Goal: Task Accomplishment & Management: Complete application form

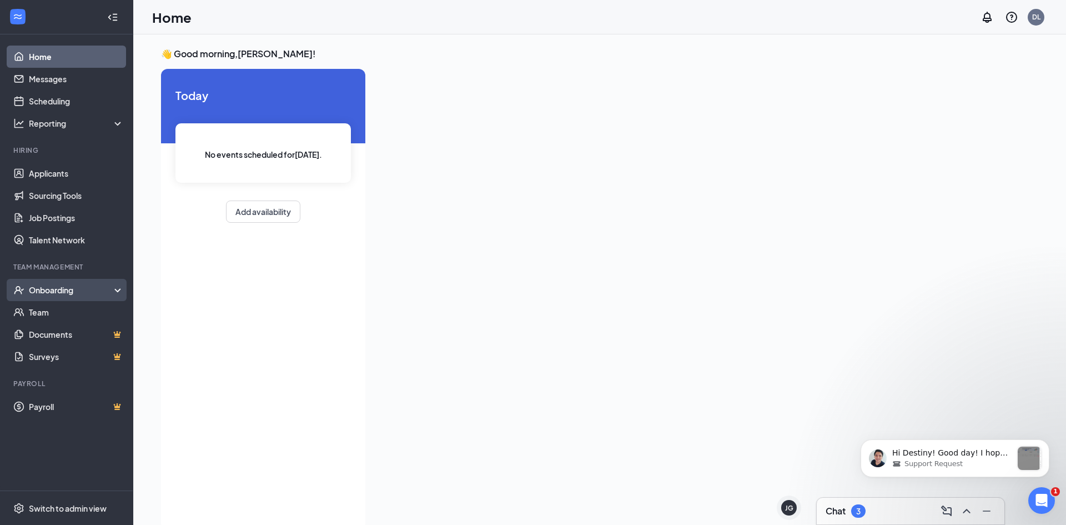
click at [56, 292] on div "Onboarding" at bounding box center [71, 289] width 85 height 11
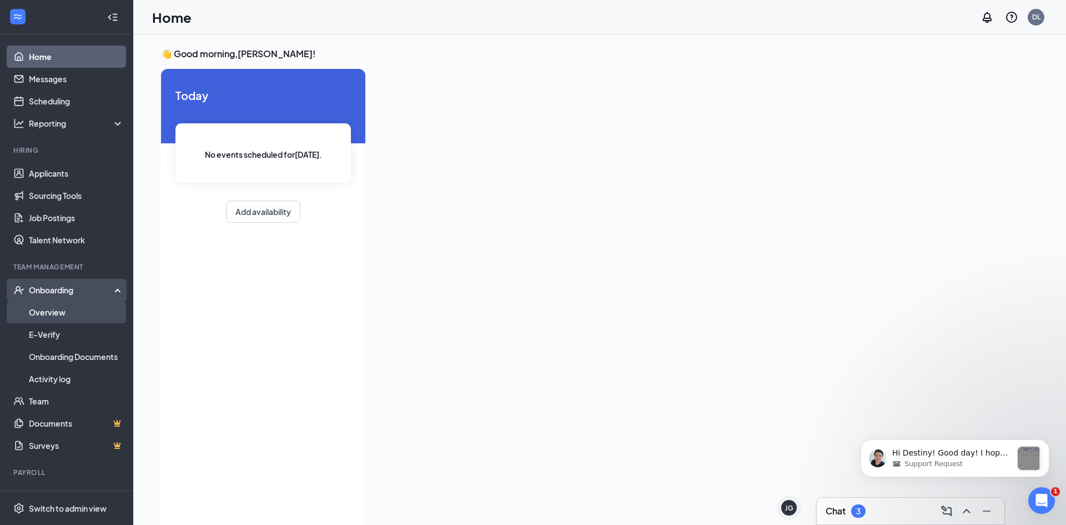
click at [52, 315] on link "Overview" at bounding box center [76, 312] width 95 height 22
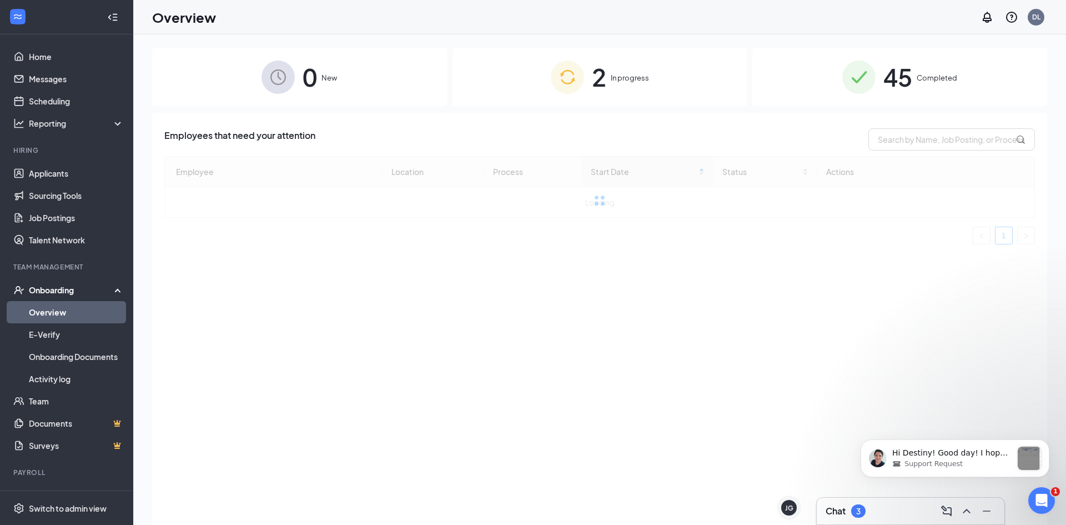
click at [587, 73] on div "2 In progress" at bounding box center [599, 77] width 295 height 58
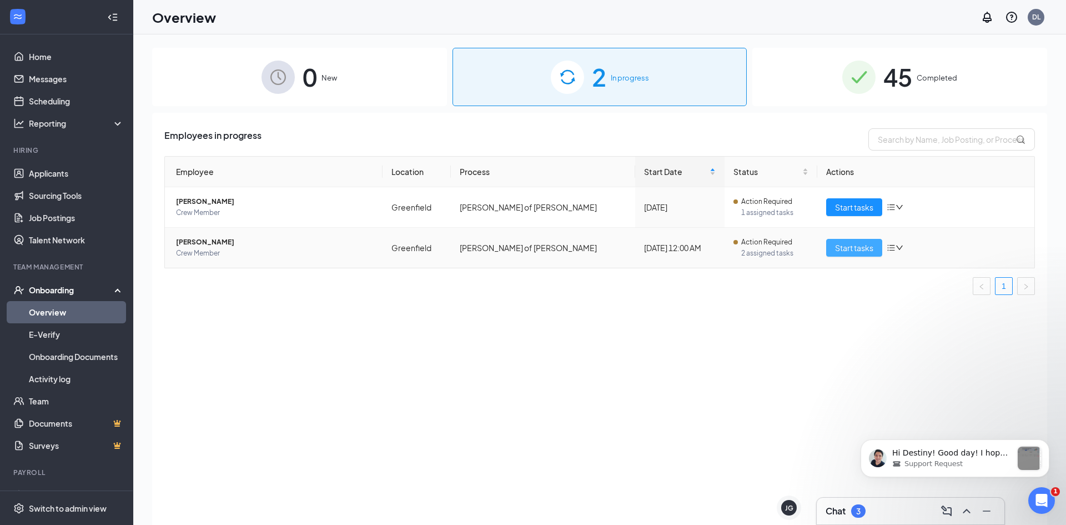
click at [837, 250] on span "Start tasks" at bounding box center [854, 247] width 38 height 12
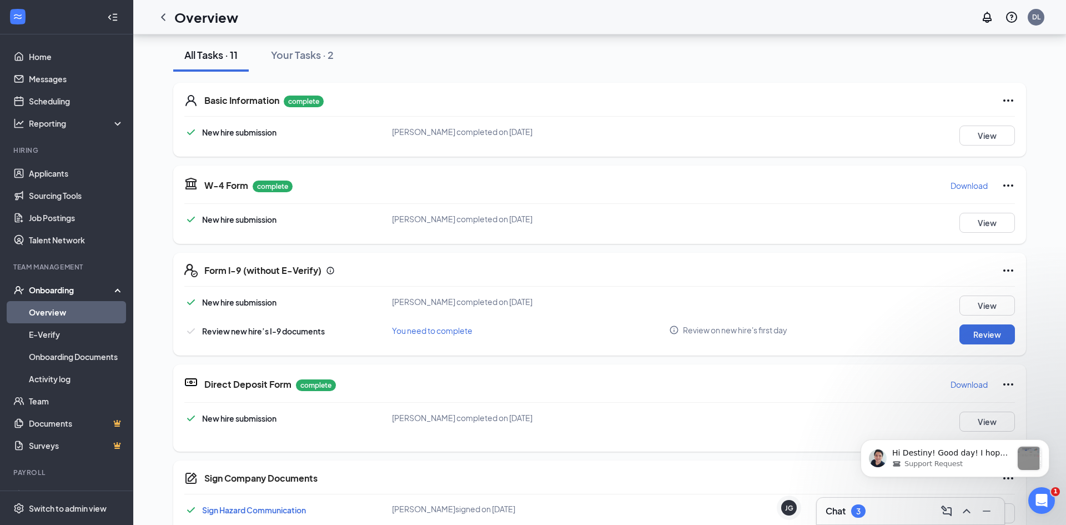
scroll to position [89, 0]
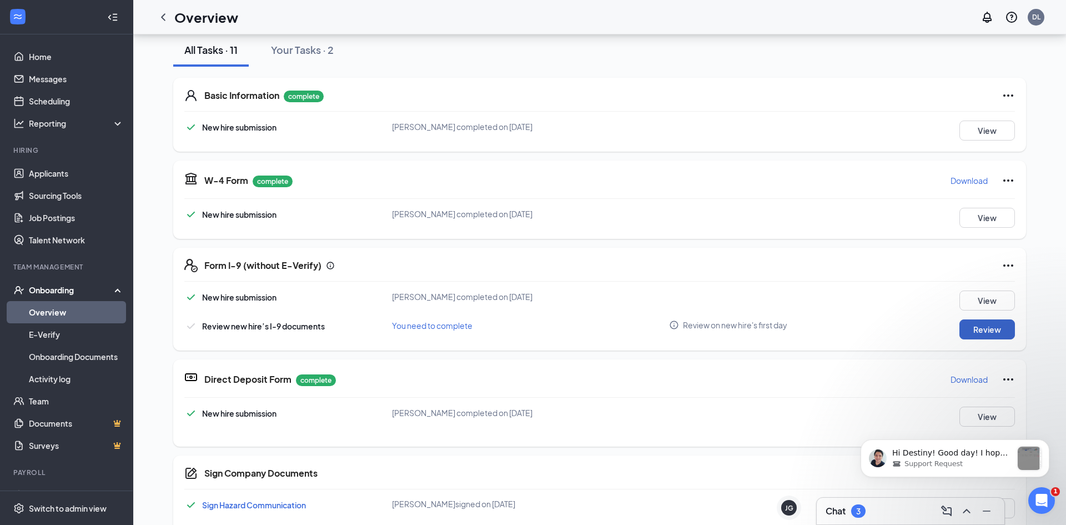
click at [994, 330] on button "Review" at bounding box center [987, 329] width 56 height 20
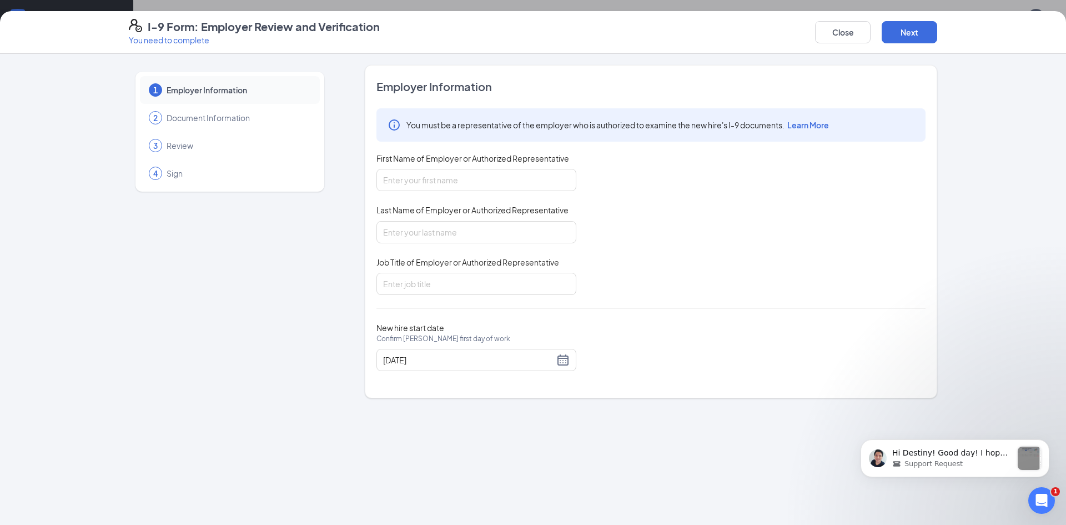
click at [578, 190] on div "You must be a representative of the employer who is authorized to examine the n…" at bounding box center [650, 201] width 549 height 187
click at [508, 163] on span "First Name of Employer or Authorized Representative" at bounding box center [472, 158] width 193 height 11
click at [508, 169] on input "First Name of Employer or Authorized Representative" at bounding box center [476, 180] width 200 height 22
click at [511, 174] on input "First Name of Employer or Authorized Representative" at bounding box center [476, 180] width 200 height 22
type input "Destiny"
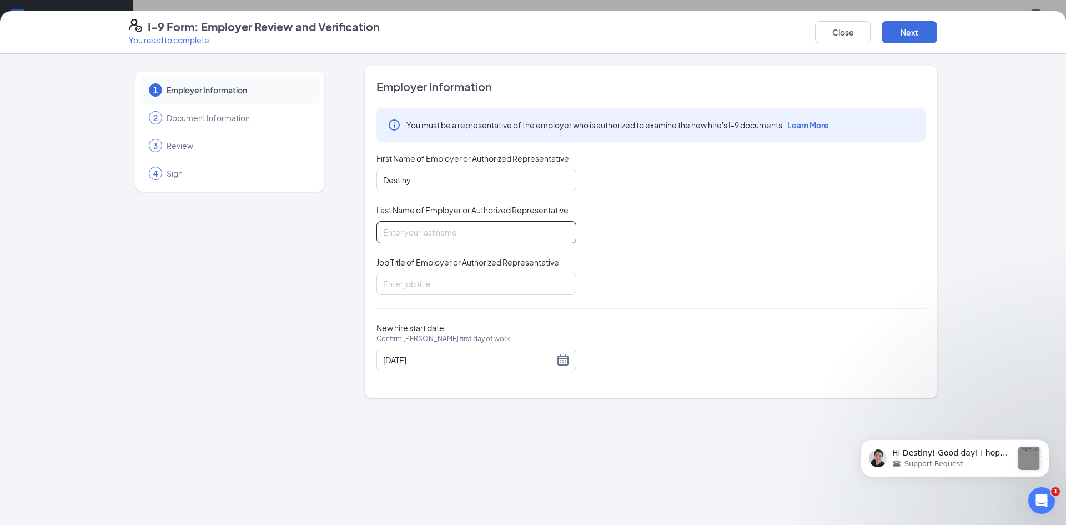
type input "[PERSON_NAME]"
type input "Destiny"
click at [438, 275] on input "Job Title of Employer or Authorized Representative" at bounding box center [476, 284] width 200 height 22
type input "AGM"
click at [1010, 220] on div "1 Employer Information 2 Document Information 3 Review 4 Sign Employer Informat…" at bounding box center [533, 289] width 1066 height 471
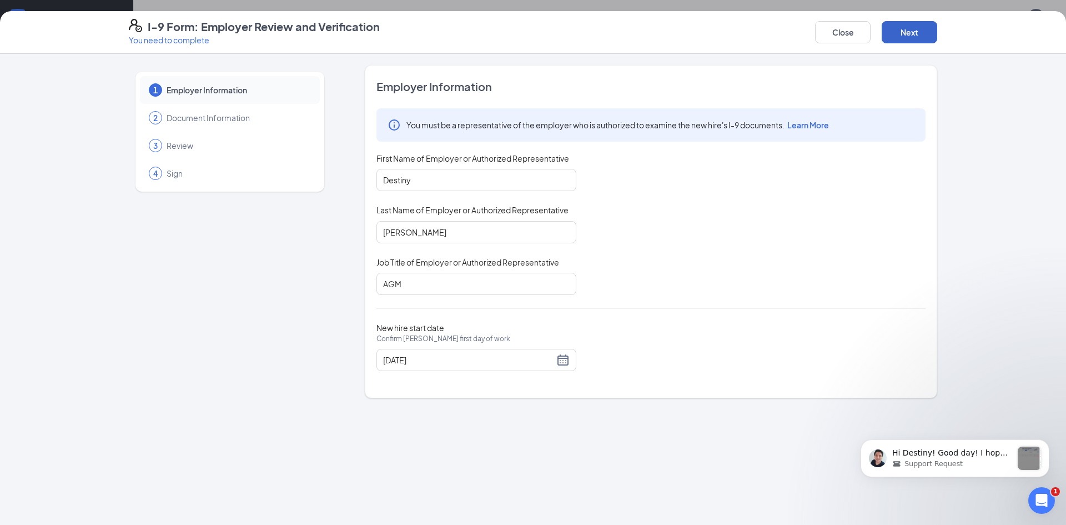
click at [923, 34] on button "Next" at bounding box center [910, 32] width 56 height 22
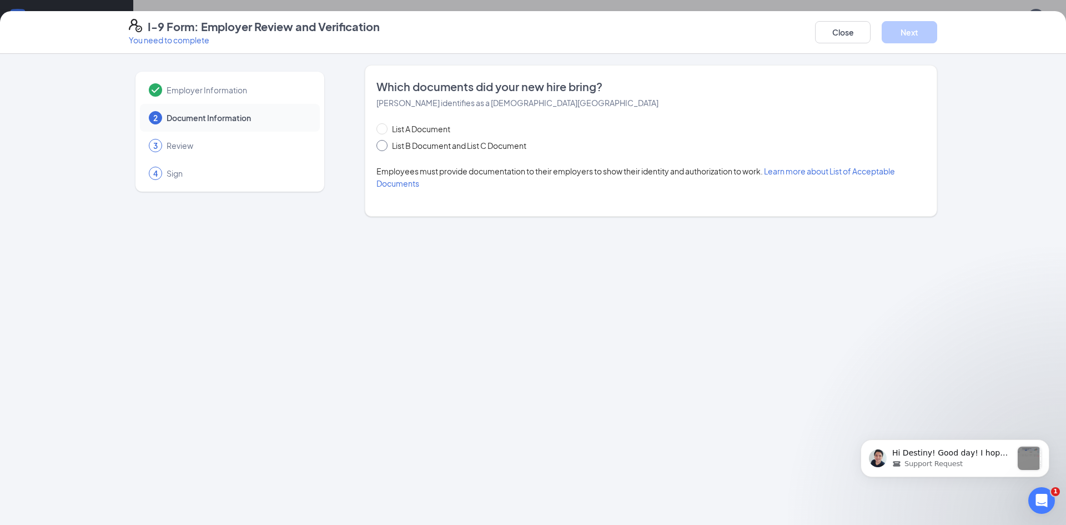
click at [380, 145] on input "List B Document and List C Document" at bounding box center [380, 144] width 8 height 8
radio input "true"
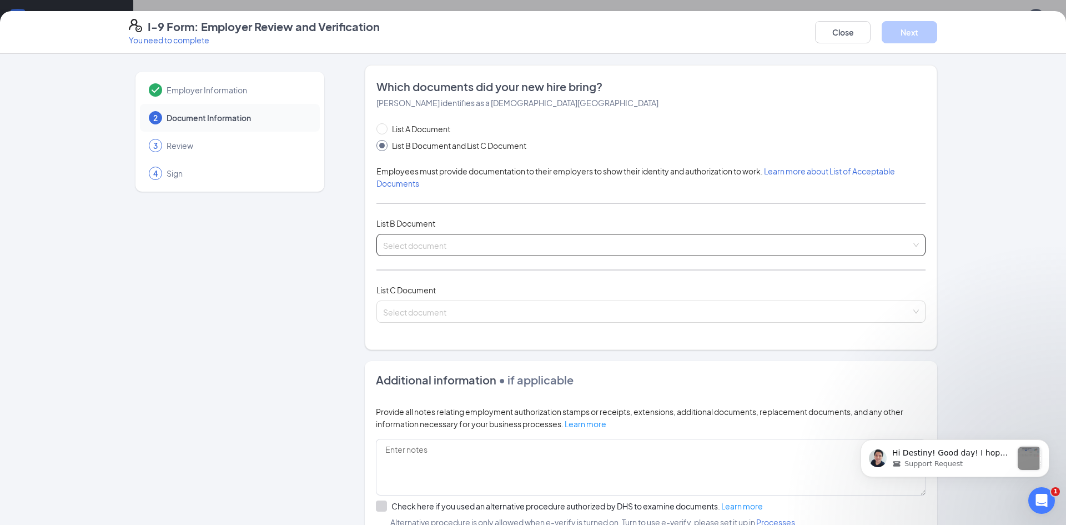
click at [464, 254] on span at bounding box center [647, 244] width 528 height 21
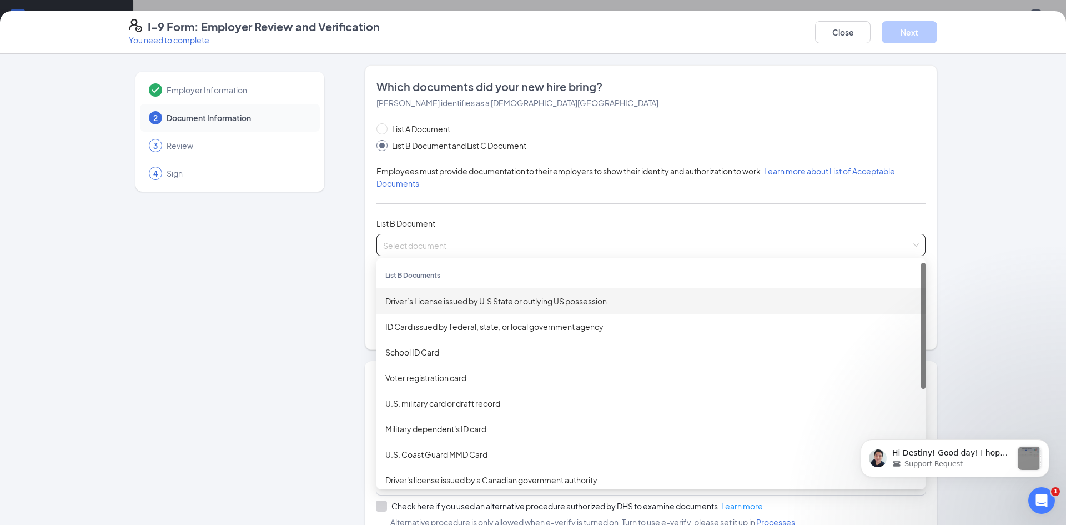
click at [461, 299] on div "Driver’s License issued by U.S State or outlying US possession" at bounding box center [650, 301] width 531 height 12
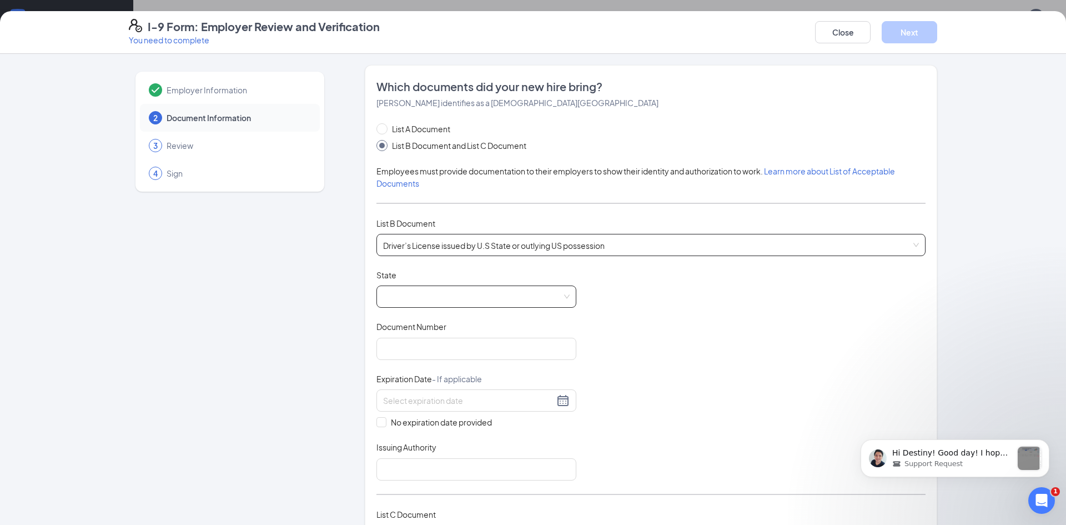
click at [461, 299] on span at bounding box center [476, 296] width 187 height 21
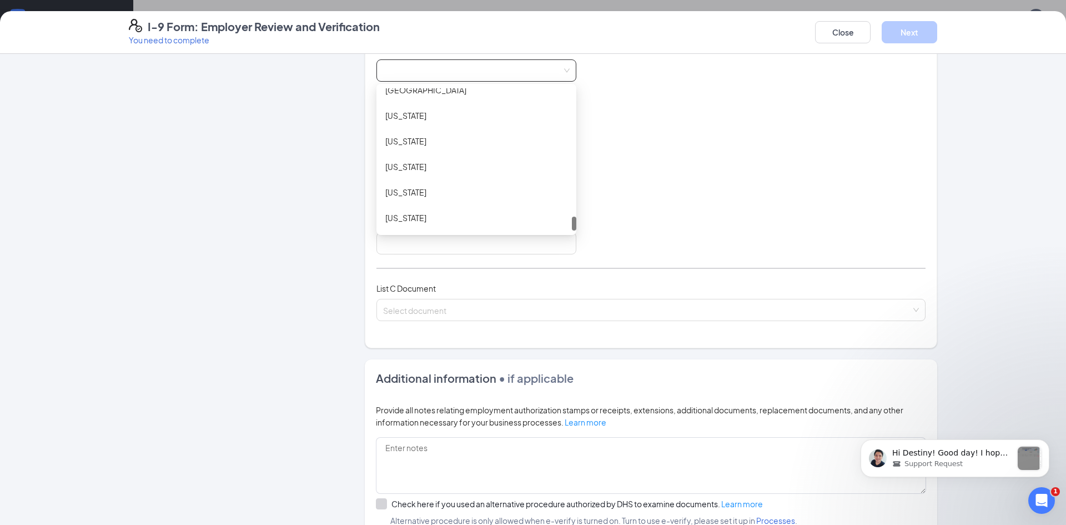
scroll to position [1284, 0]
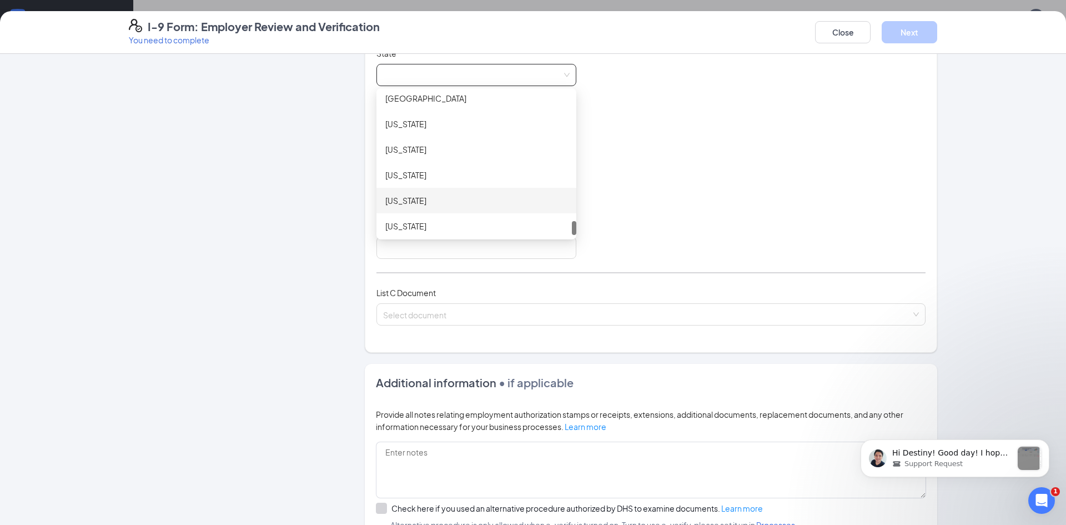
click at [424, 198] on div "[US_STATE]" at bounding box center [476, 200] width 182 height 12
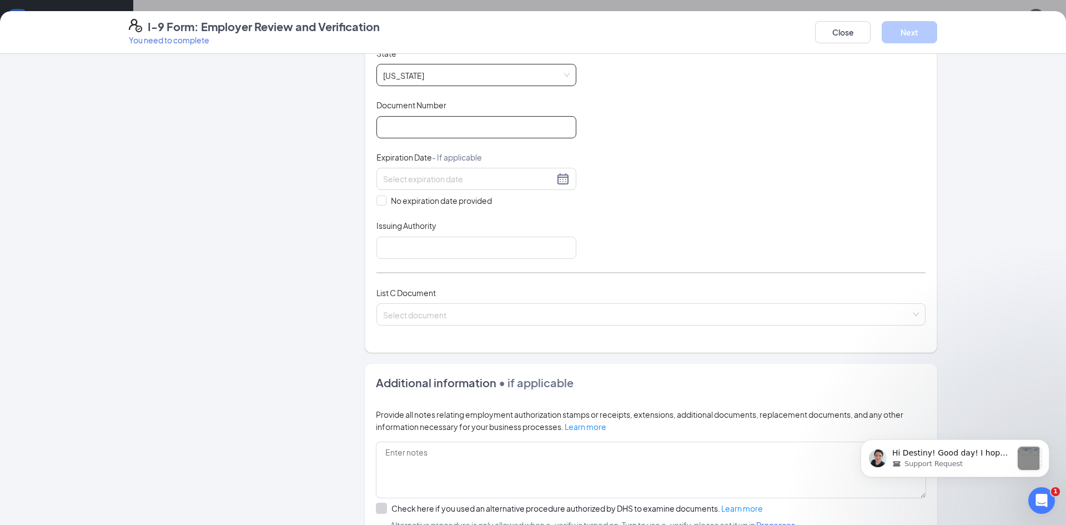
click at [455, 127] on input "Document Number" at bounding box center [476, 127] width 200 height 22
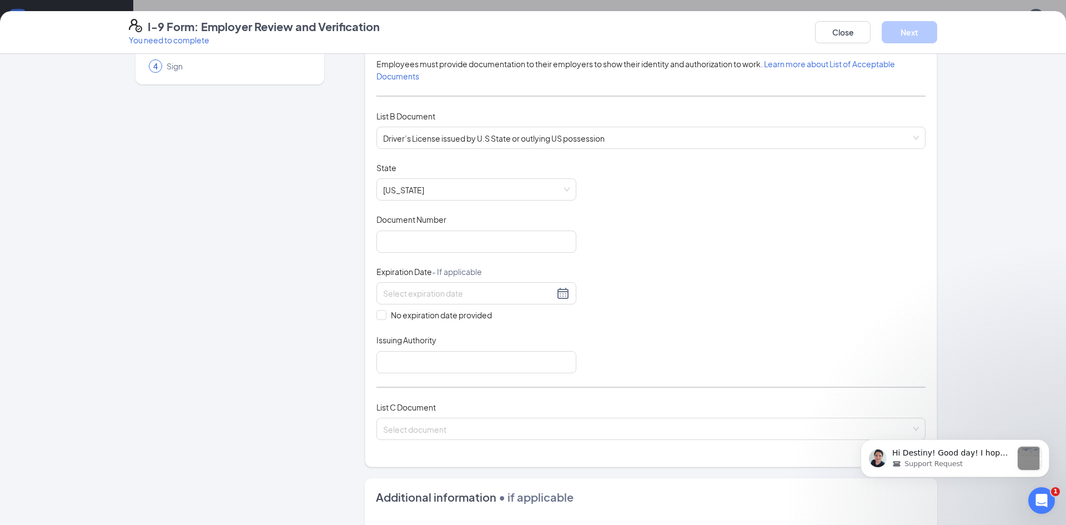
scroll to position [97, 0]
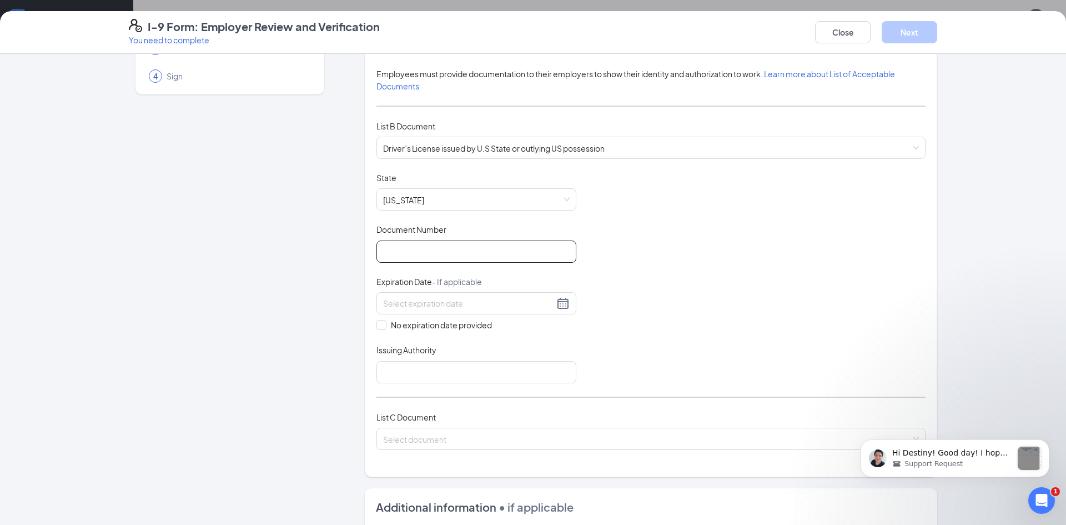
click at [479, 259] on input "Document Number" at bounding box center [476, 251] width 200 height 22
type input "G"
type input "R2141600634704"
click at [437, 301] on input at bounding box center [468, 303] width 171 height 12
click at [512, 416] on div "27" at bounding box center [512, 418] width 13 height 13
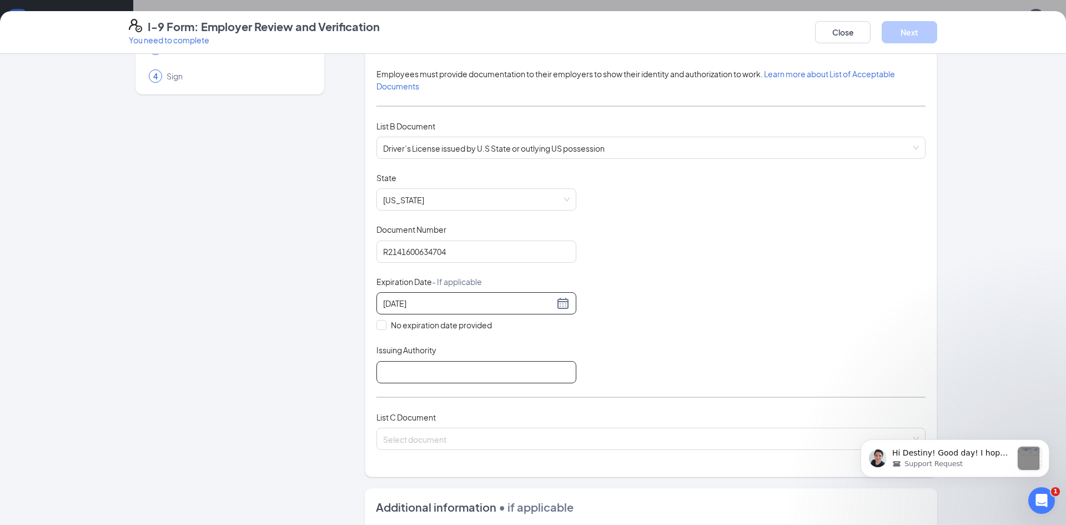
type input "[DATE]"
click at [431, 363] on input "Issuing Authority" at bounding box center [476, 372] width 200 height 22
type input "WI"
click at [459, 435] on input "search" at bounding box center [647, 436] width 528 height 17
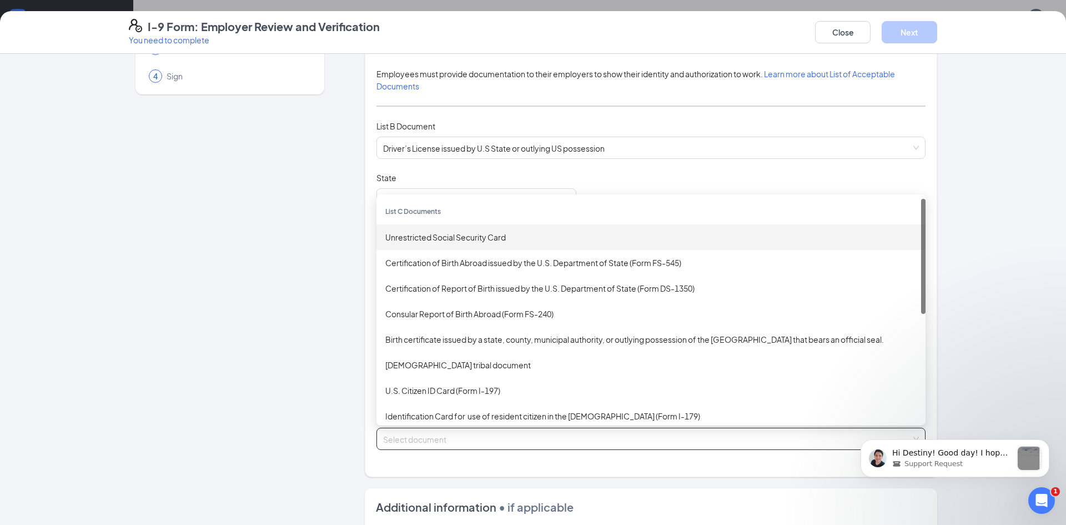
click at [440, 245] on div "Unrestricted Social Security Card" at bounding box center [650, 237] width 549 height 26
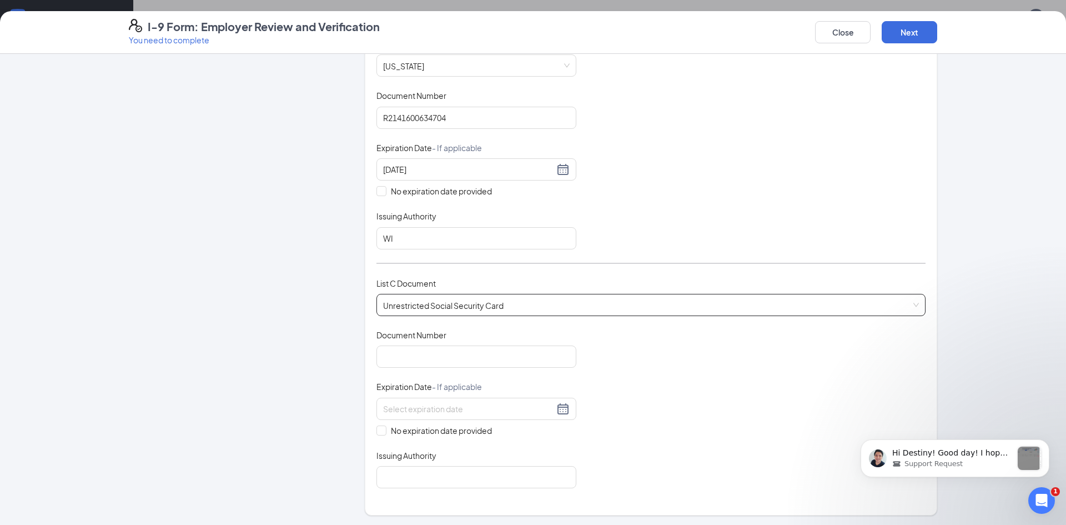
scroll to position [234, 0]
click at [464, 356] on input "Document Number" at bounding box center [476, 353] width 200 height 22
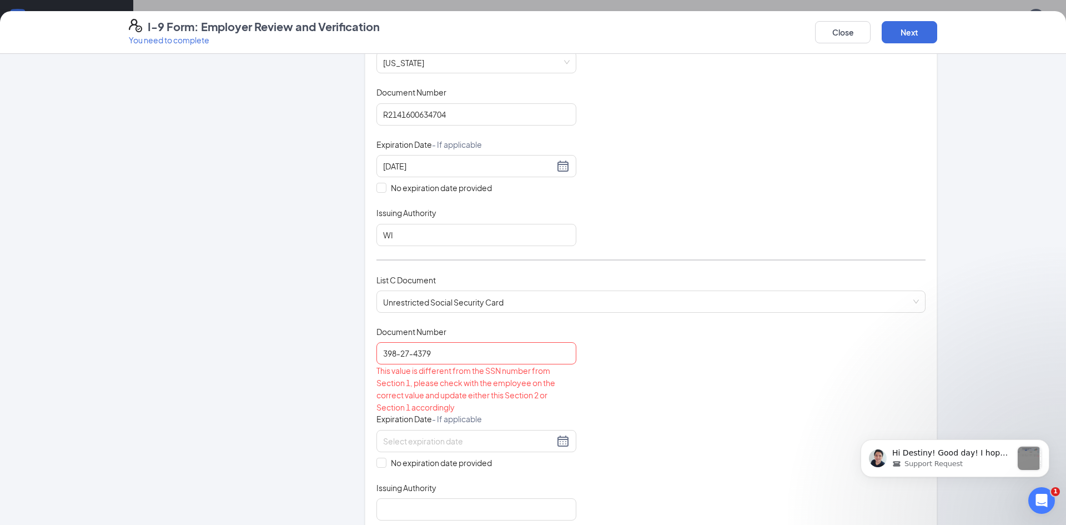
click at [645, 469] on div "Document Title Unrestricted Social Security Card Document Number 398-27-4379 Th…" at bounding box center [650, 423] width 549 height 194
click at [415, 359] on input "398-27-4379" at bounding box center [476, 353] width 200 height 22
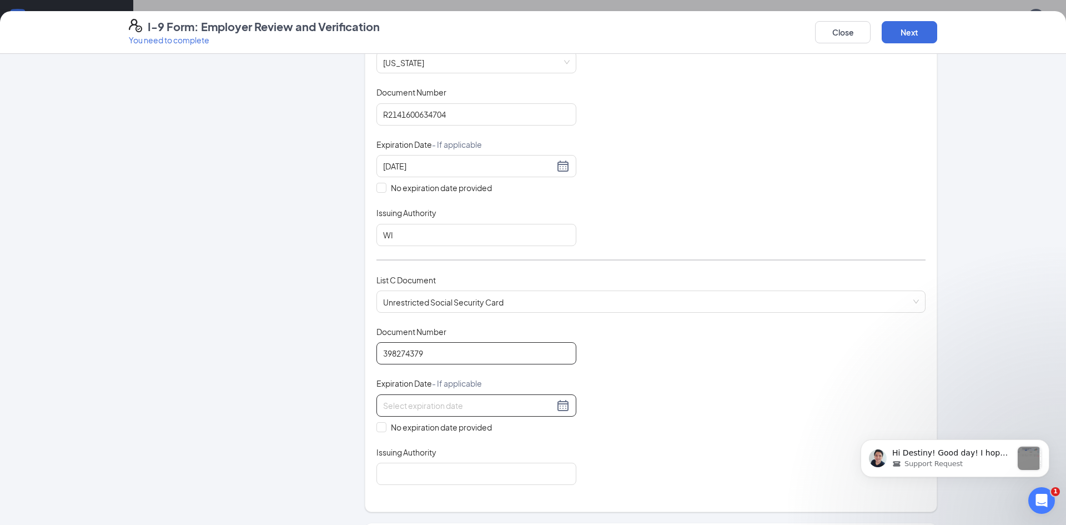
type input "398274379"
click at [451, 407] on input at bounding box center [468, 405] width 171 height 12
click at [330, 395] on div "Employer Information 2 Document Information 3 Review 4 Sign" at bounding box center [230, 319] width 202 height 976
click at [384, 426] on input "No expiration date provided" at bounding box center [380, 426] width 8 height 8
checkbox input "true"
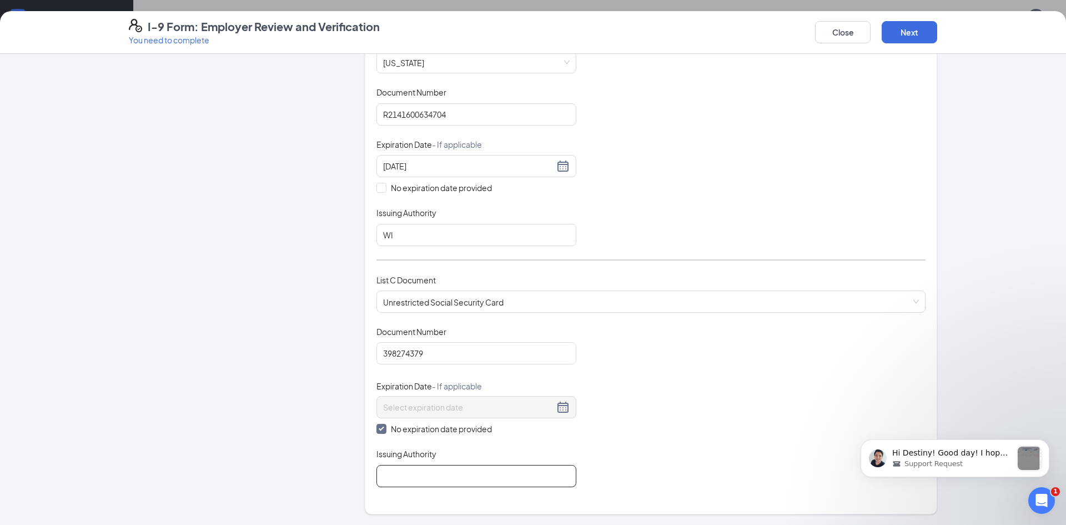
click at [418, 474] on input "Issuing Authority" at bounding box center [476, 476] width 200 height 22
type input "social security admin"
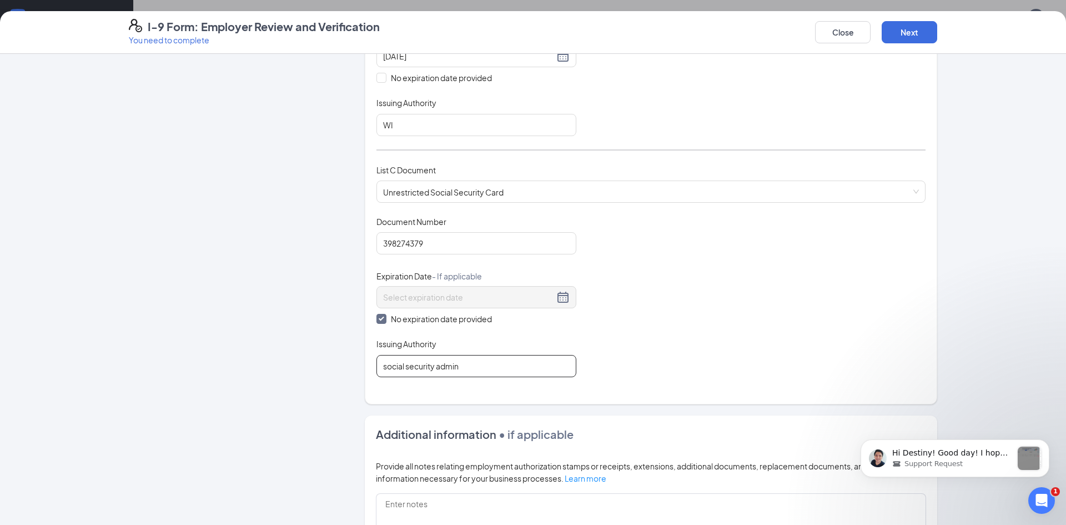
scroll to position [530, 0]
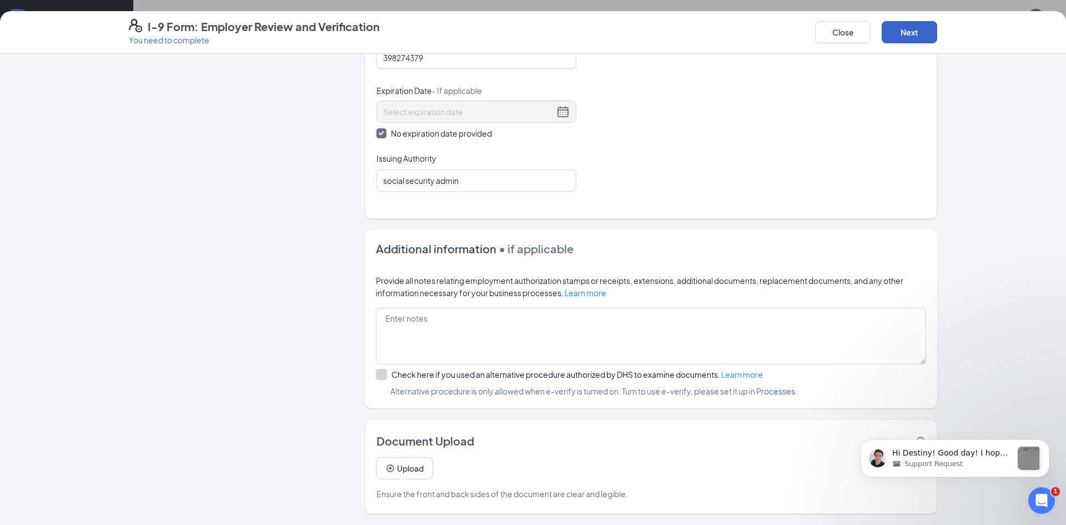
click at [905, 41] on button "Next" at bounding box center [910, 32] width 56 height 22
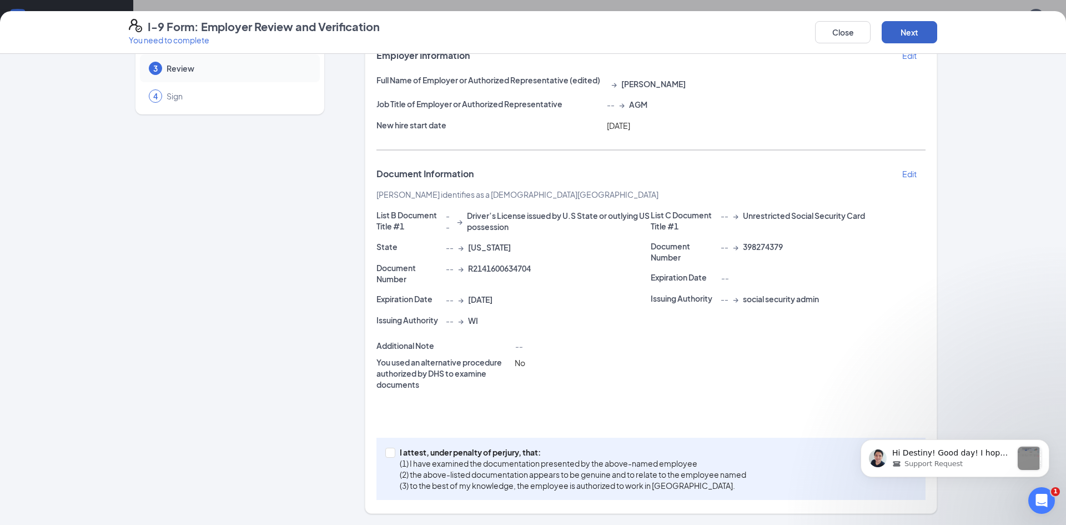
scroll to position [77, 0]
click at [919, 32] on button "Next" at bounding box center [910, 32] width 56 height 22
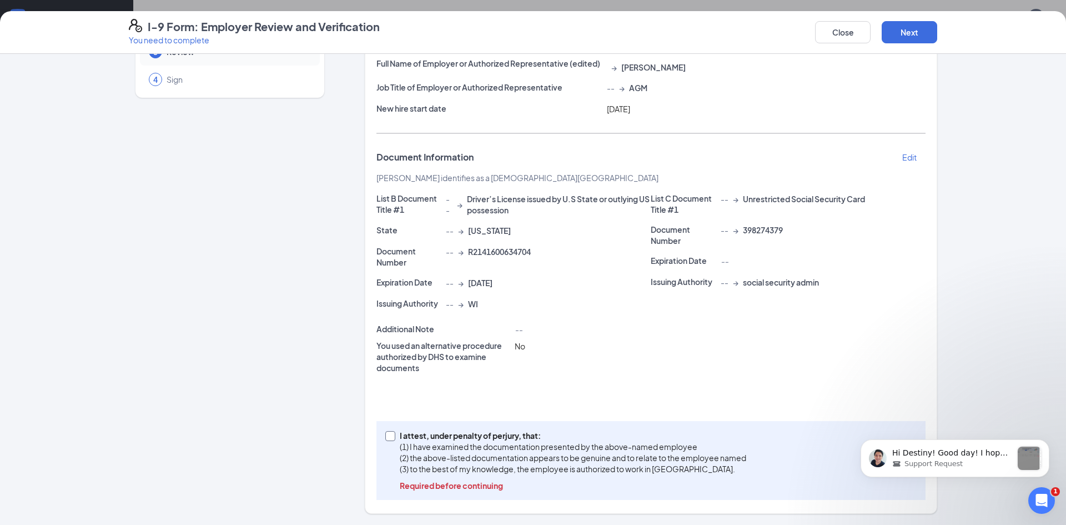
click at [393, 432] on span at bounding box center [390, 436] width 10 height 10
click at [393, 432] on input "I attest, under penalty of [PERSON_NAME], that: (1) I have examined the documen…" at bounding box center [389, 435] width 8 height 8
checkbox input "true"
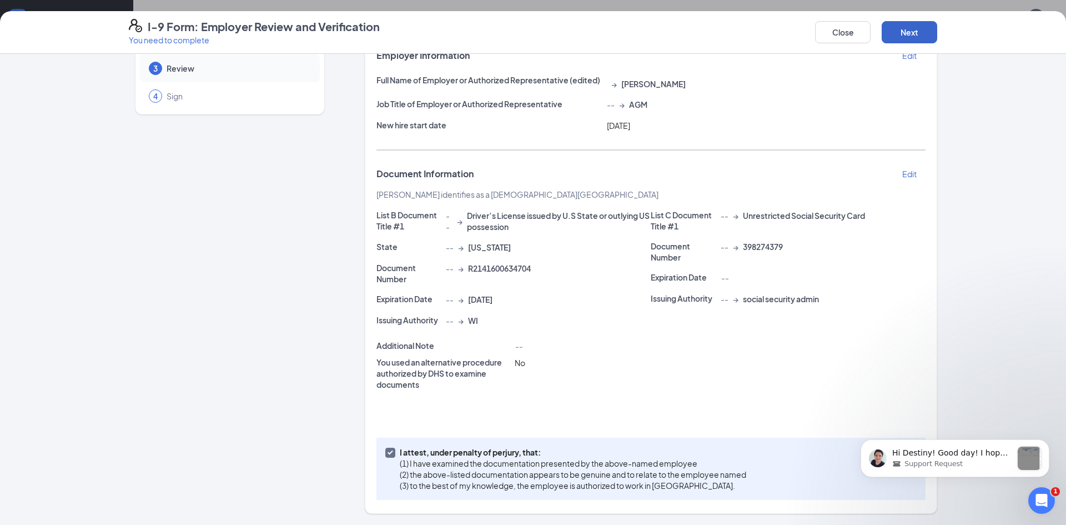
click at [907, 23] on button "Next" at bounding box center [910, 32] width 56 height 22
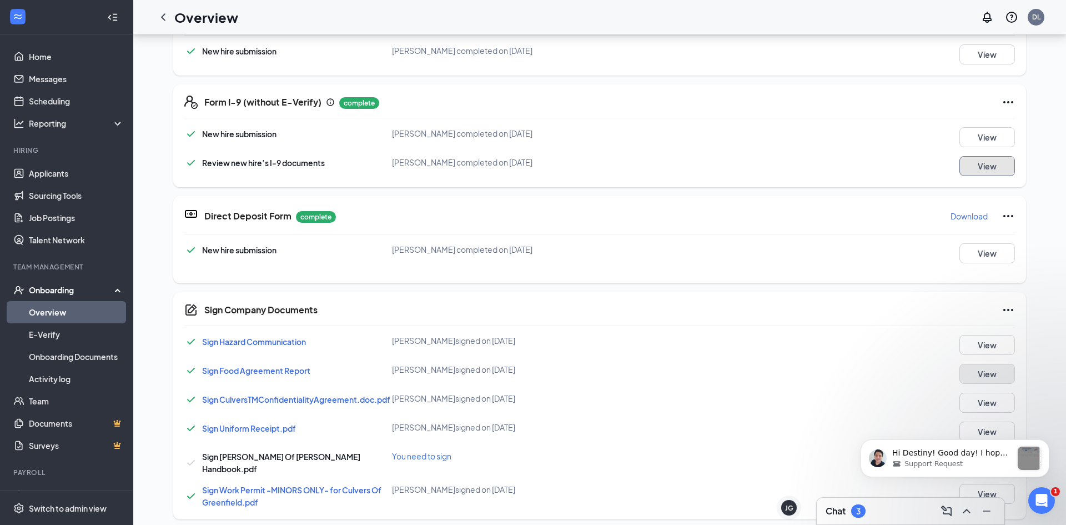
scroll to position [406, 0]
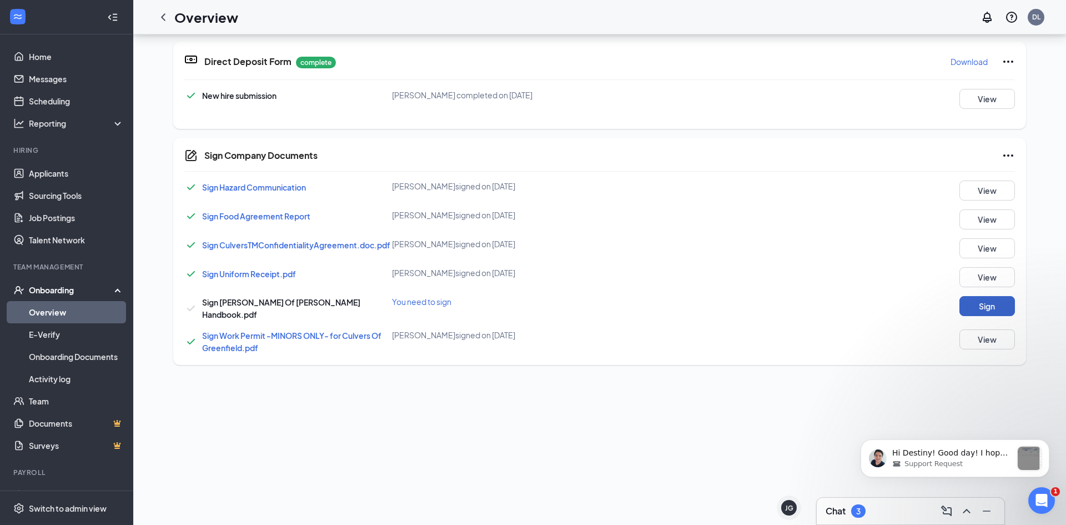
click at [987, 310] on button "Sign" at bounding box center [987, 306] width 56 height 20
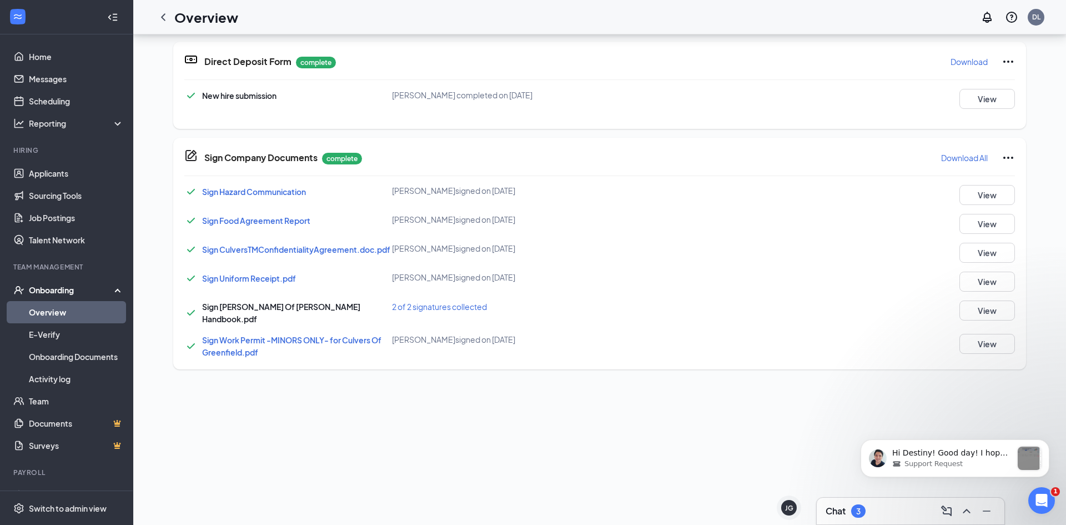
click at [47, 289] on div "Onboarding" at bounding box center [71, 289] width 85 height 11
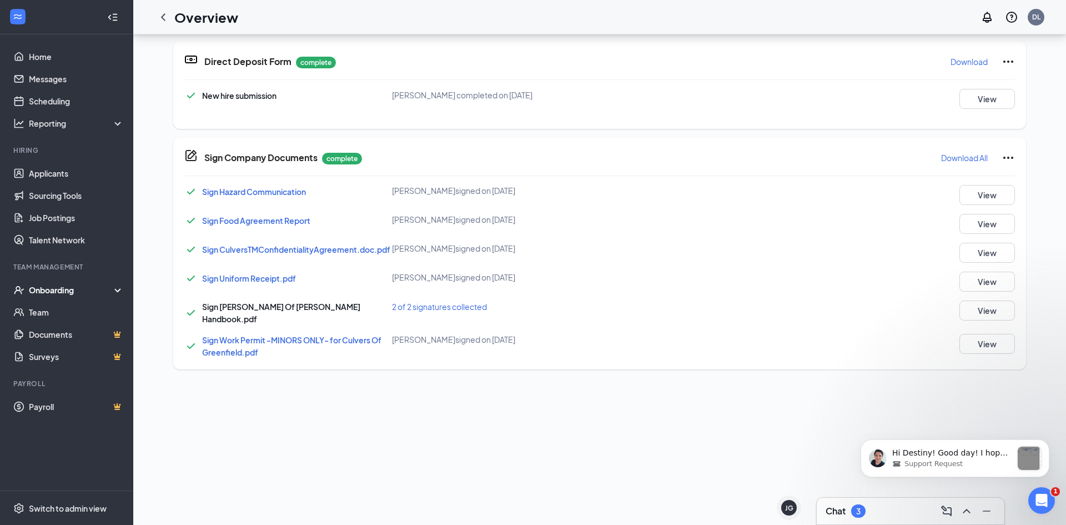
click at [47, 289] on div "Onboarding" at bounding box center [71, 289] width 85 height 11
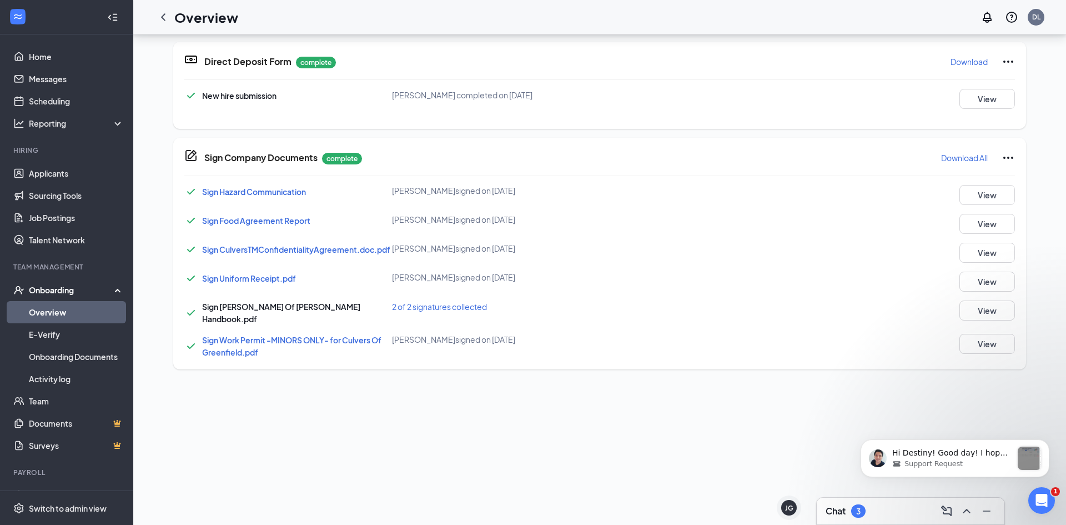
click at [213, 9] on h1 "Overview" at bounding box center [206, 17] width 64 height 19
click at [162, 17] on icon "ChevronLeft" at bounding box center [163, 16] width 4 height 7
